Goal: Task Accomplishment & Management: Complete application form

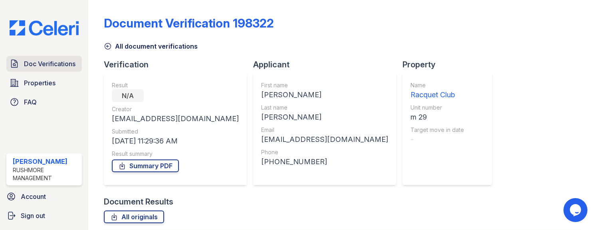
click at [65, 65] on span "Doc Verifications" at bounding box center [50, 64] width 52 height 10
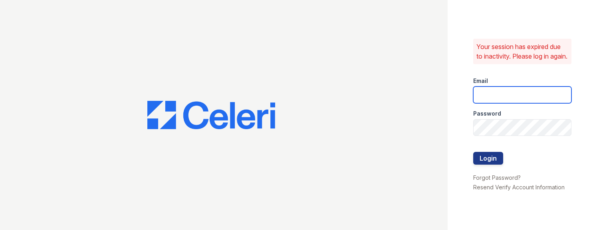
type input "[EMAIL_ADDRESS][DOMAIN_NAME]"
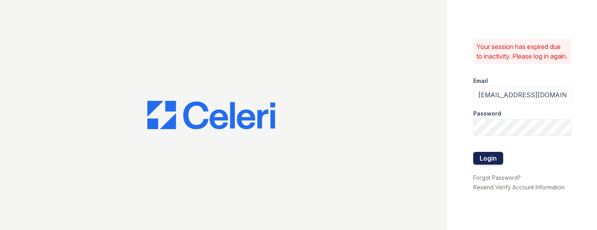
click at [480, 163] on button "Login" at bounding box center [488, 158] width 30 height 13
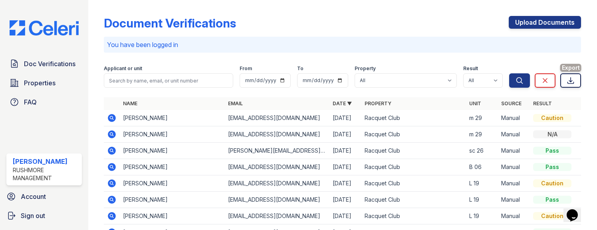
click at [567, 81] on icon at bounding box center [571, 81] width 8 height 8
click at [353, 33] on div "Document Verifications Upload Documents" at bounding box center [342, 26] width 477 height 21
click at [59, 69] on link "Doc Verifications" at bounding box center [43, 64] width 75 height 16
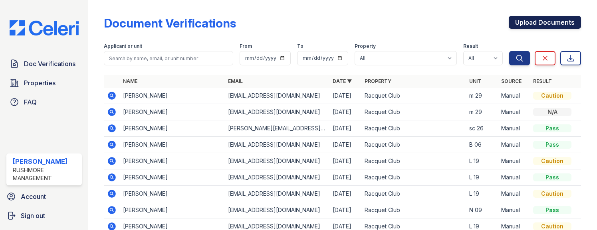
click at [516, 23] on link "Upload Documents" at bounding box center [545, 22] width 72 height 13
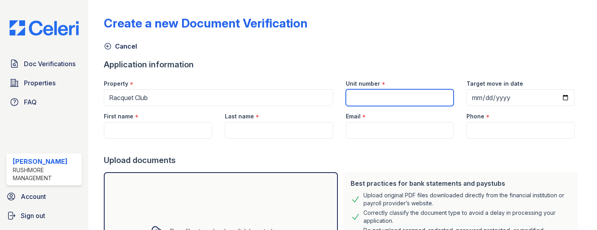
click at [400, 95] on input "Unit number" at bounding box center [400, 97] width 108 height 17
type input "m 29"
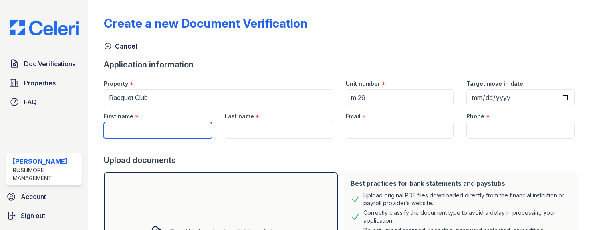
click at [121, 127] on input "First name" at bounding box center [158, 130] width 108 height 17
type input "[PERSON_NAME]"
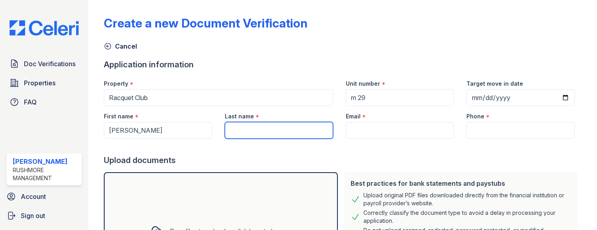
click at [244, 133] on input "Last name" at bounding box center [279, 130] width 108 height 17
type input "[PERSON_NAME]"
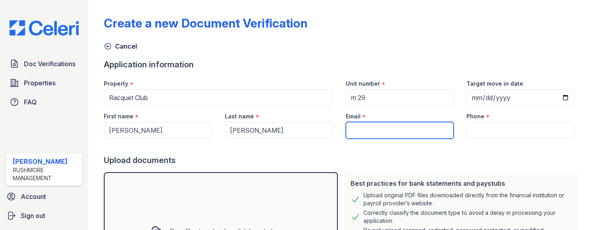
click at [371, 132] on input "Email" at bounding box center [400, 130] width 108 height 17
click at [361, 20] on div "Create a new Document Verification" at bounding box center [342, 26] width 477 height 21
click at [370, 138] on input "Email" at bounding box center [400, 130] width 108 height 17
type input "[EMAIL_ADDRESS][DOMAIN_NAME]"
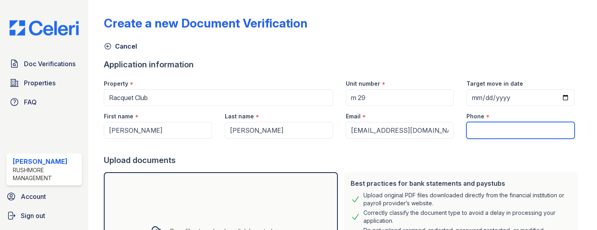
click at [535, 126] on input "Phone" at bounding box center [520, 130] width 108 height 17
paste input "[PHONE_NUMBER]"
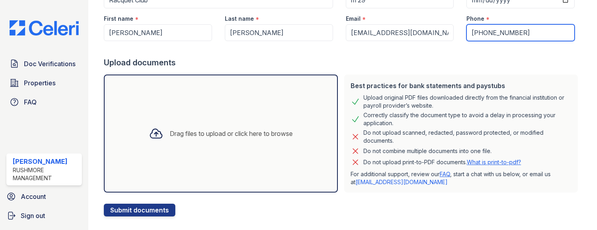
scroll to position [111, 0]
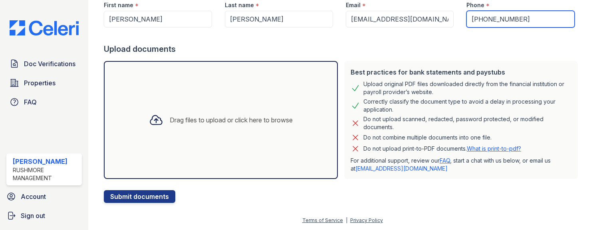
type input "[PHONE_NUMBER]"
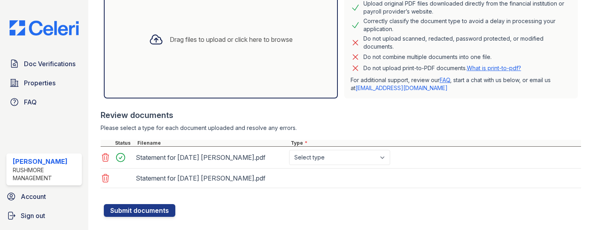
scroll to position [206, 0]
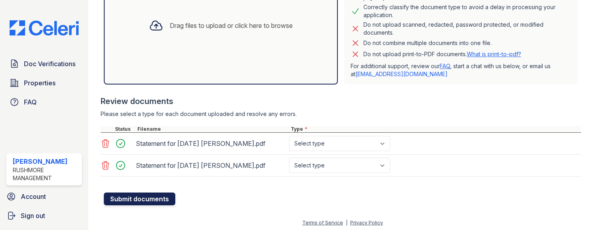
click at [144, 201] on button "Submit documents" at bounding box center [139, 199] width 71 height 13
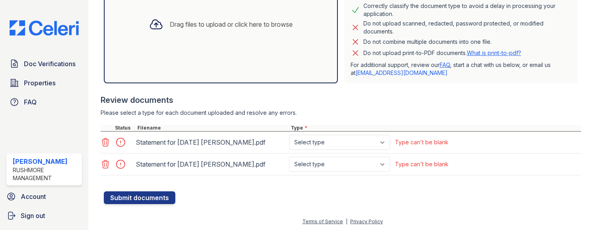
scroll to position [231, 0]
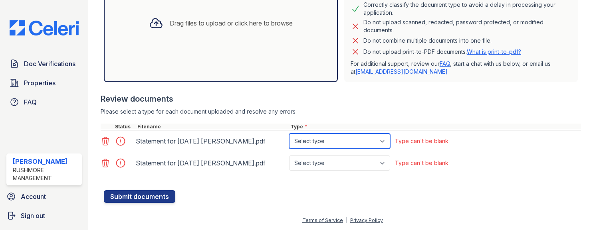
click at [347, 140] on select "Select type Paystub Bank Statement Offer Letter Tax Documents Benefit Award Let…" at bounding box center [339, 141] width 101 height 15
select select "paystub"
click at [289, 134] on select "Select type Paystub Bank Statement Offer Letter Tax Documents Benefit Award Let…" at bounding box center [339, 141] width 101 height 15
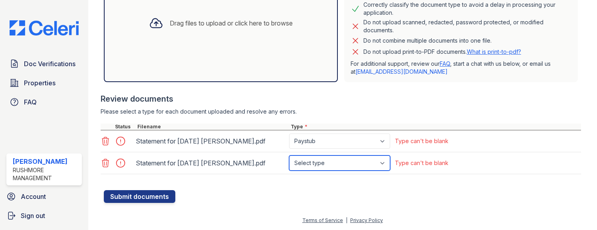
click at [345, 163] on select "Select type Paystub Bank Statement Offer Letter Tax Documents Benefit Award Let…" at bounding box center [339, 163] width 101 height 15
select select "paystub"
click at [289, 156] on select "Select type Paystub Bank Statement Offer Letter Tax Documents Benefit Award Let…" at bounding box center [339, 163] width 101 height 15
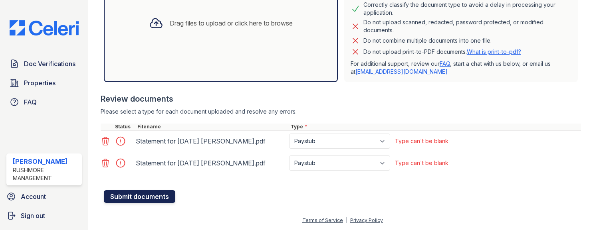
click at [117, 194] on button "Submit documents" at bounding box center [139, 196] width 71 height 13
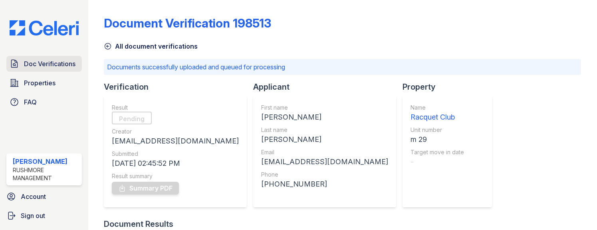
click at [46, 60] on span "Doc Verifications" at bounding box center [50, 64] width 52 height 10
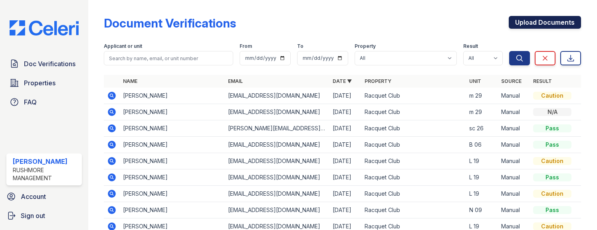
click at [550, 21] on link "Upload Documents" at bounding box center [545, 22] width 72 height 13
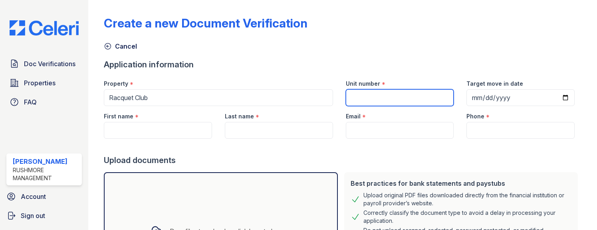
click at [425, 96] on input "Unit number" at bounding box center [400, 97] width 108 height 17
type input "m 29"
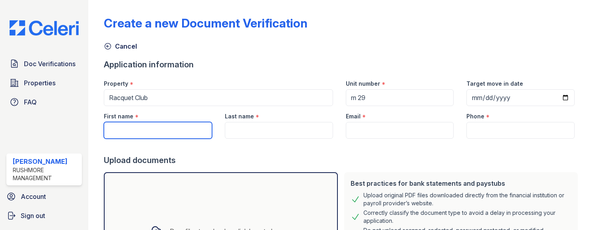
click at [168, 131] on input "First name" at bounding box center [158, 130] width 108 height 17
type input "[PERSON_NAME]"
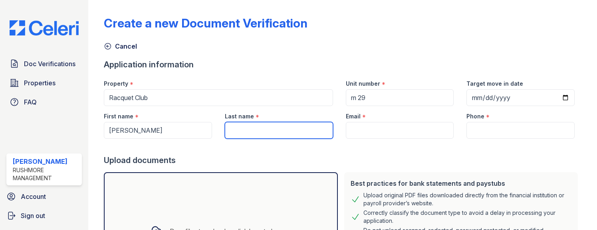
click at [250, 131] on input "Last name" at bounding box center [279, 130] width 108 height 17
type input "[PERSON_NAME]"
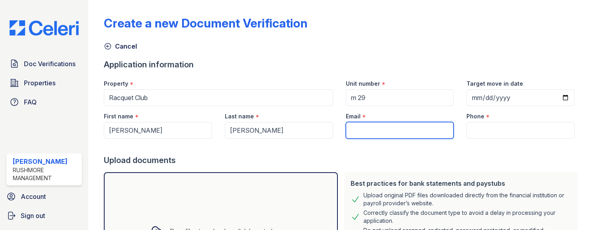
click at [404, 129] on input "Email" at bounding box center [400, 130] width 108 height 17
type input "[EMAIL_ADDRESS][DOMAIN_NAME]"
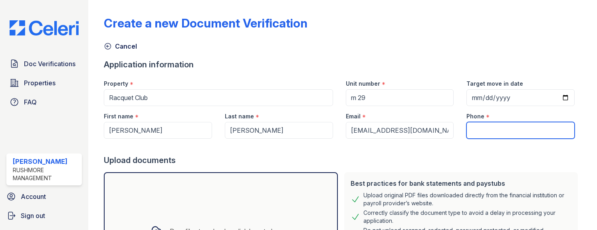
click at [519, 133] on input "Phone" at bounding box center [520, 130] width 108 height 17
paste input "[PHONE_NUMBER]"
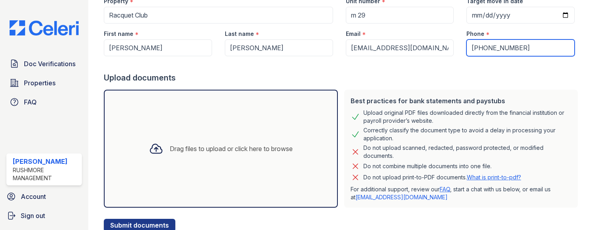
scroll to position [111, 0]
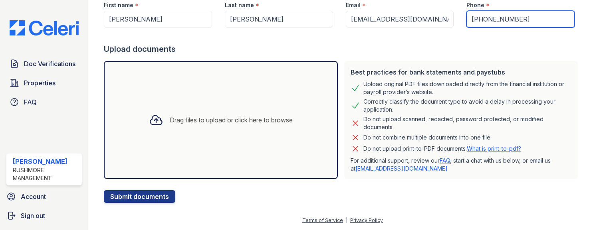
type input "[PHONE_NUMBER]"
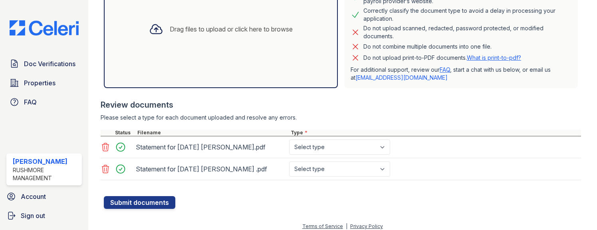
scroll to position [208, 0]
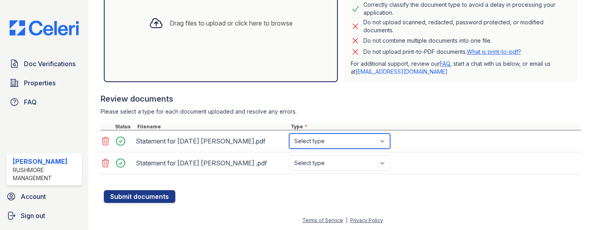
click at [327, 141] on select "Select type Paystub Bank Statement Offer Letter Tax Documents Benefit Award Let…" at bounding box center [339, 141] width 101 height 15
select select "paystub"
click at [289, 134] on select "Select type Paystub Bank Statement Offer Letter Tax Documents Benefit Award Let…" at bounding box center [339, 141] width 101 height 15
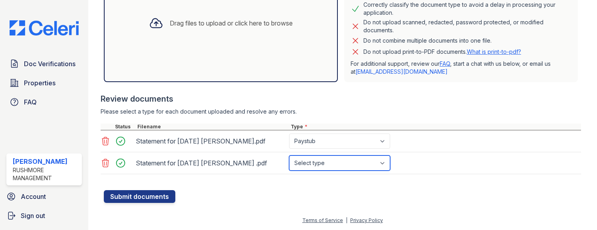
click at [329, 162] on select "Select type Paystub Bank Statement Offer Letter Tax Documents Benefit Award Let…" at bounding box center [339, 163] width 101 height 15
select select "paystub"
click at [289, 156] on select "Select type Paystub Bank Statement Offer Letter Tax Documents Benefit Award Let…" at bounding box center [339, 163] width 101 height 15
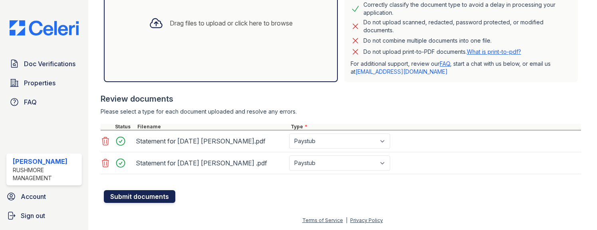
click at [126, 196] on button "Submit documents" at bounding box center [139, 196] width 71 height 13
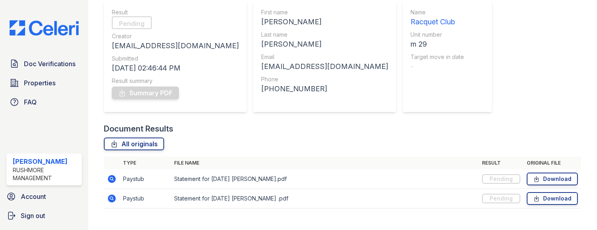
scroll to position [109, 0]
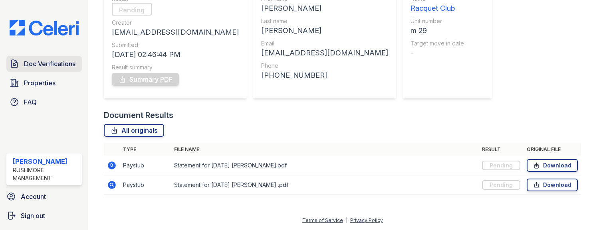
click at [58, 65] on span "Doc Verifications" at bounding box center [50, 64] width 52 height 10
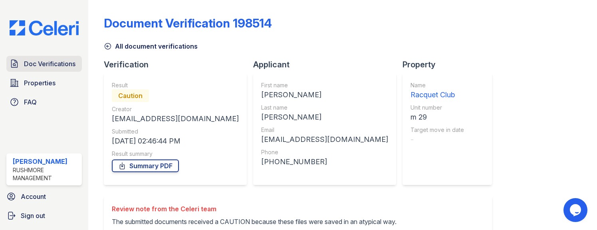
click at [34, 67] on span "Doc Verifications" at bounding box center [50, 64] width 52 height 10
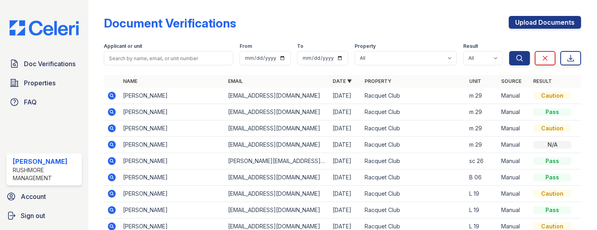
click at [315, 18] on div "Document Verifications Upload Documents" at bounding box center [342, 26] width 477 height 21
click at [115, 95] on icon at bounding box center [112, 96] width 8 height 8
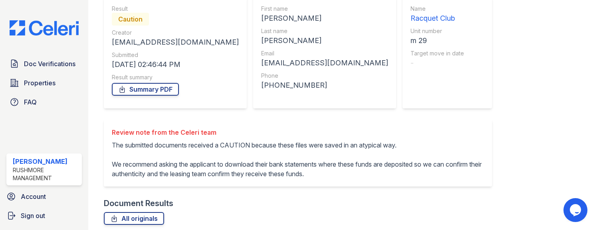
scroll to position [80, 0]
